Goal: Check status: Check status

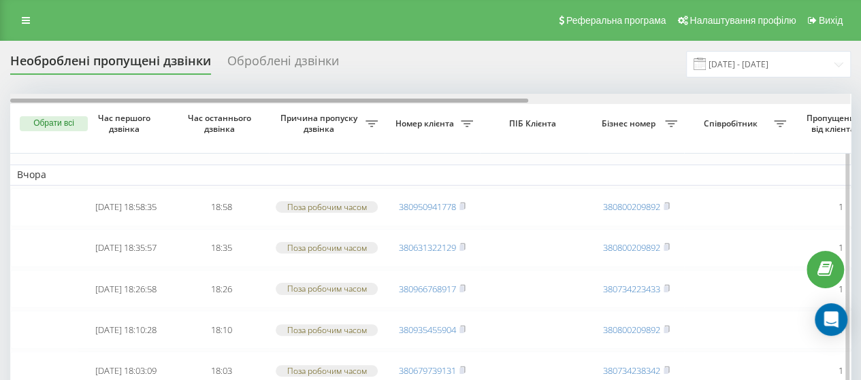
scroll to position [0, 521]
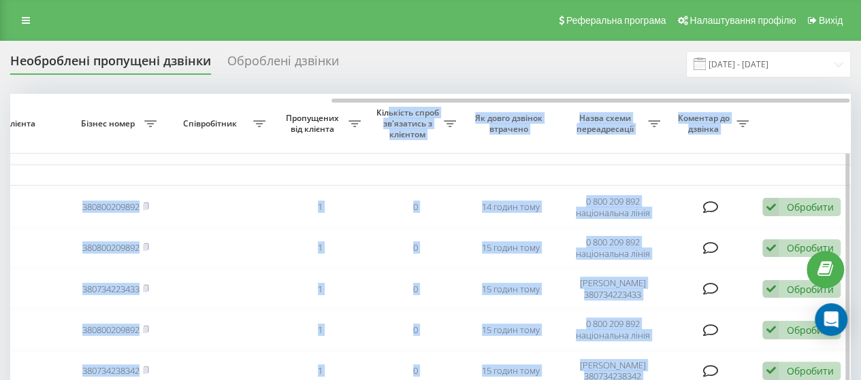
drag, startPoint x: 338, startPoint y: 103, endPoint x: 386, endPoint y: 111, distance: 48.3
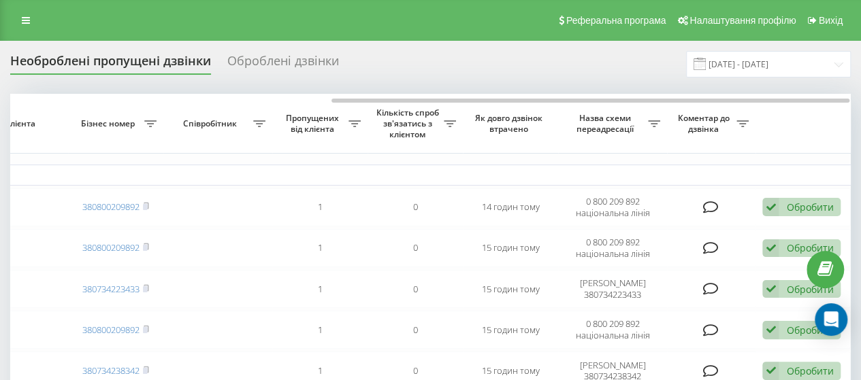
click at [587, 73] on div "Необроблені пропущені дзвінки Оброблені дзвінки 18.07.2025 - 18.08.2025" at bounding box center [430, 64] width 840 height 27
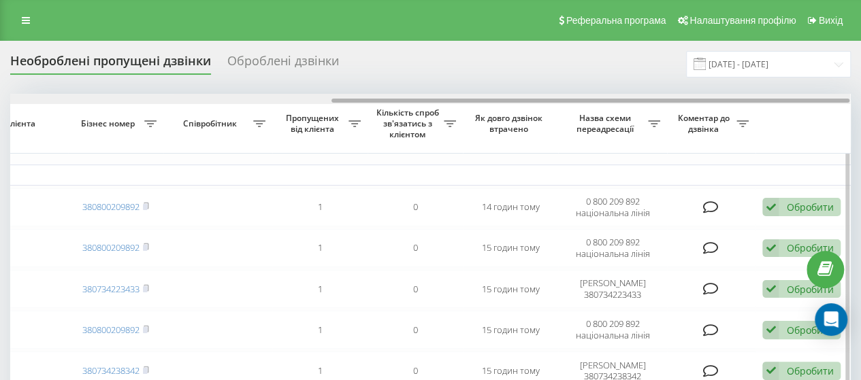
drag, startPoint x: 570, startPoint y: 100, endPoint x: 615, endPoint y: 108, distance: 45.6
click at [573, 96] on div at bounding box center [430, 99] width 840 height 10
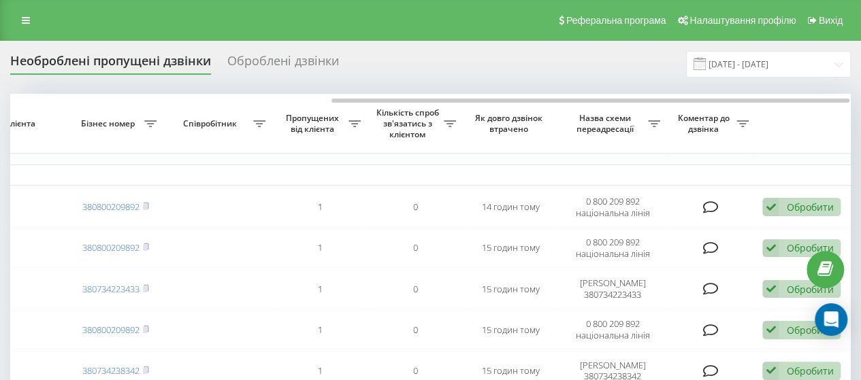
click at [271, 71] on div "Оброблені дзвінки" at bounding box center [283, 64] width 112 height 21
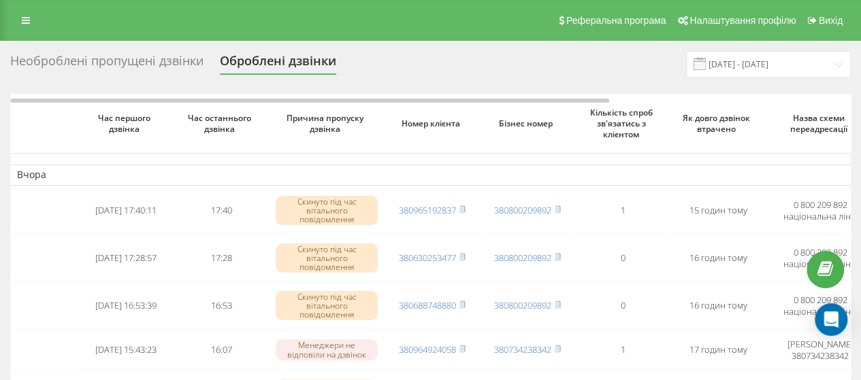
click at [153, 59] on div "Необроблені пропущені дзвінки" at bounding box center [106, 64] width 193 height 21
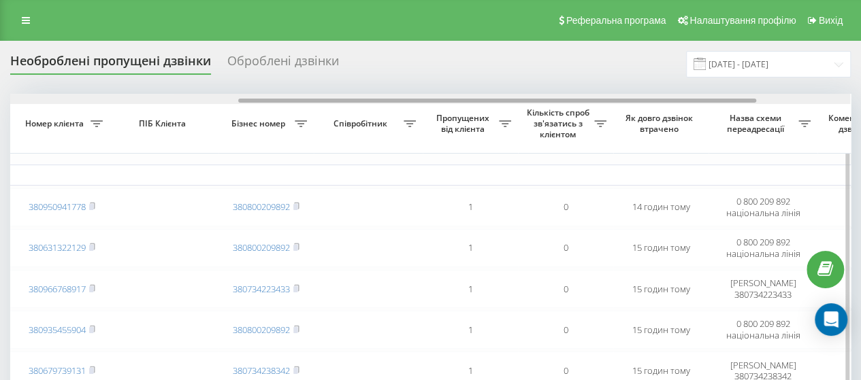
drag, startPoint x: 361, startPoint y: 101, endPoint x: 585, endPoint y: 163, distance: 232.9
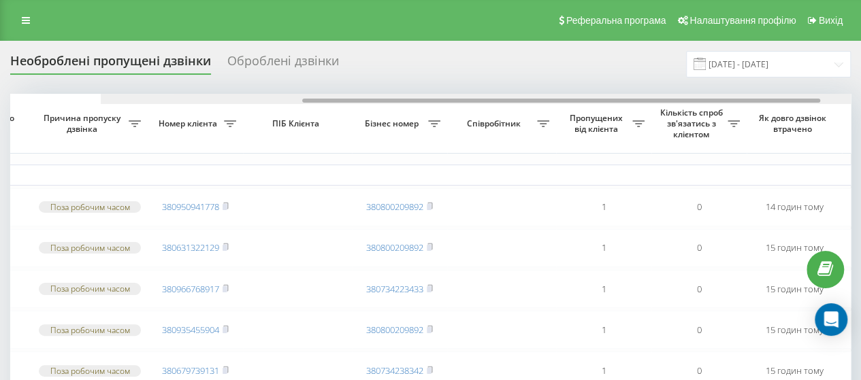
drag, startPoint x: 336, startPoint y: 99, endPoint x: 231, endPoint y: 78, distance: 106.8
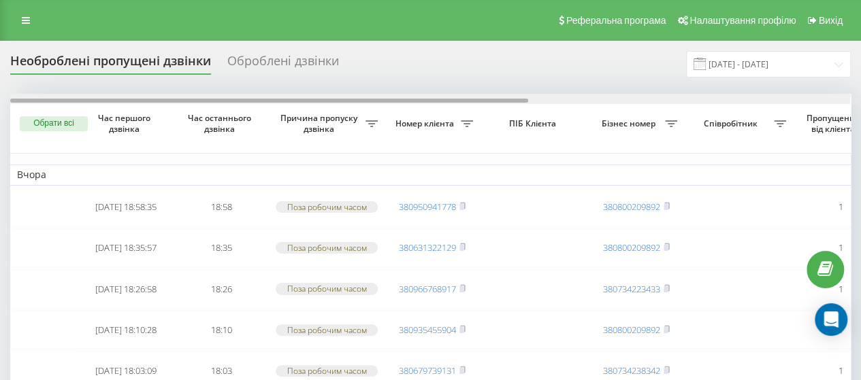
drag, startPoint x: 215, startPoint y: 99, endPoint x: 0, endPoint y: 110, distance: 215.3
